Goal: Transaction & Acquisition: Purchase product/service

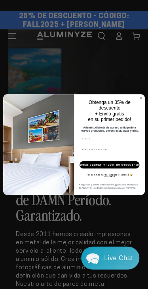
click at [141, 96] on circle "Cerrar cuadro de diálogo" at bounding box center [141, 98] width 4 height 4
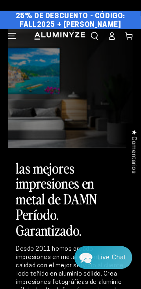
click at [8, 34] on icon "Menú" at bounding box center [12, 36] width 8 height 8
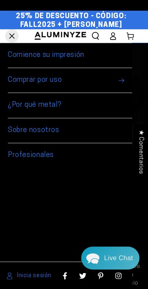
click at [129, 36] on icon at bounding box center [130, 36] width 8 height 8
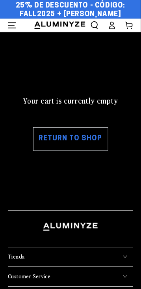
click at [88, 139] on link "Return to shop" at bounding box center [70, 139] width 75 height 24
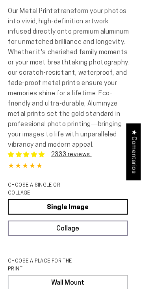
scroll to position [355, 0]
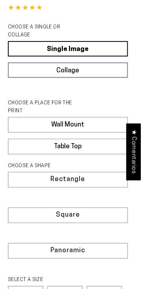
select select "**********"
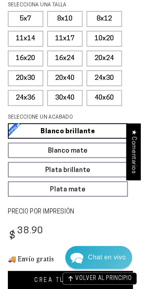
scroll to position [829, 0]
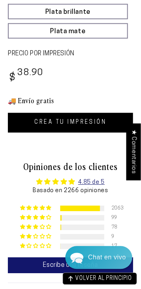
click at [89, 133] on link "CREA TU IMPRESIÓN" at bounding box center [71, 123] width 126 height 20
